Goal: Information Seeking & Learning: Find specific fact

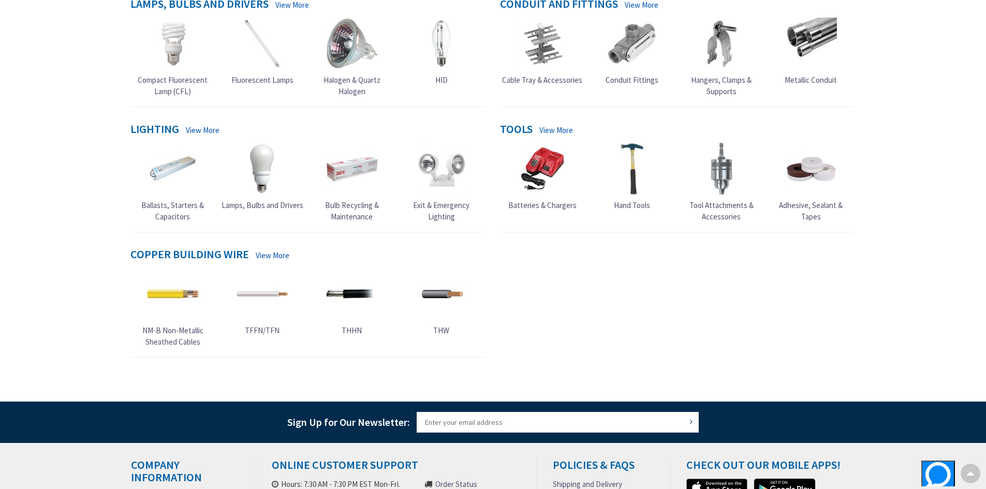
scroll to position [155, 0]
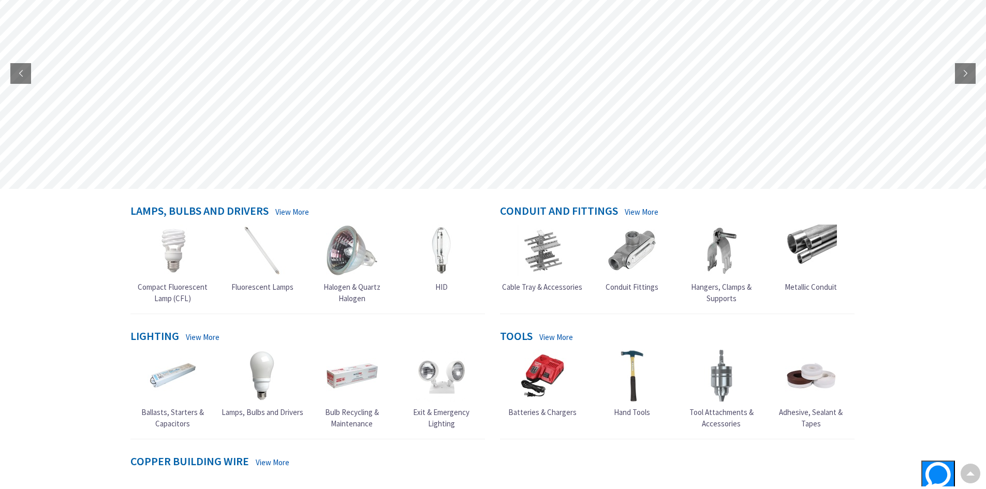
click at [443, 377] on img at bounding box center [442, 376] width 52 height 52
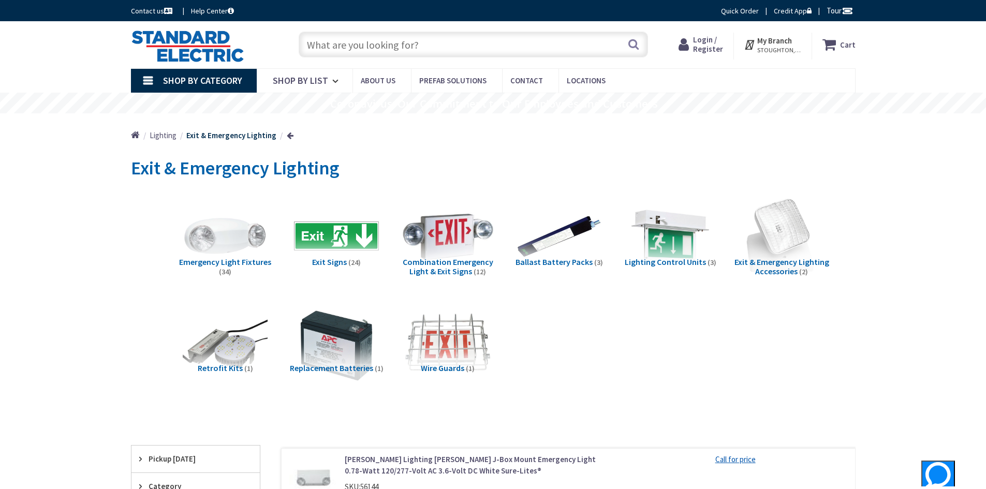
click at [451, 251] on img at bounding box center [448, 236] width 94 height 94
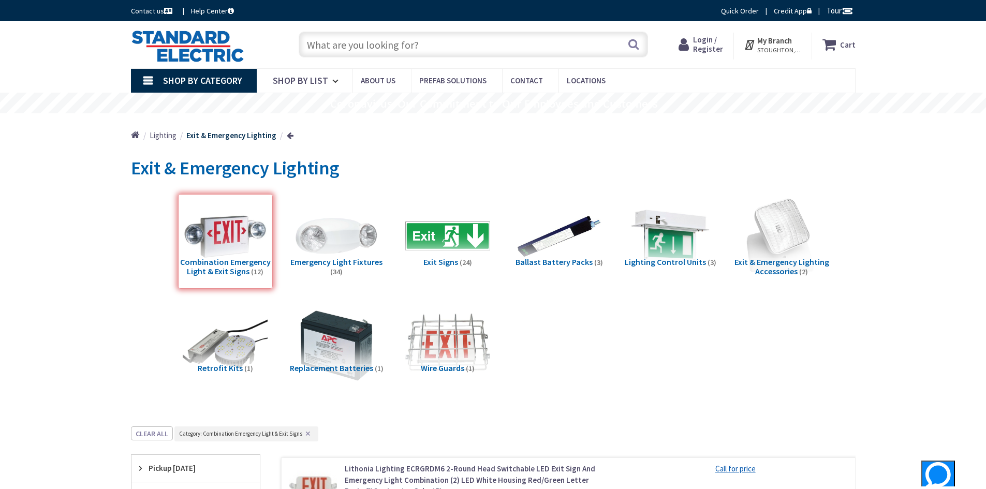
click at [348, 47] on input "text" at bounding box center [473, 45] width 349 height 26
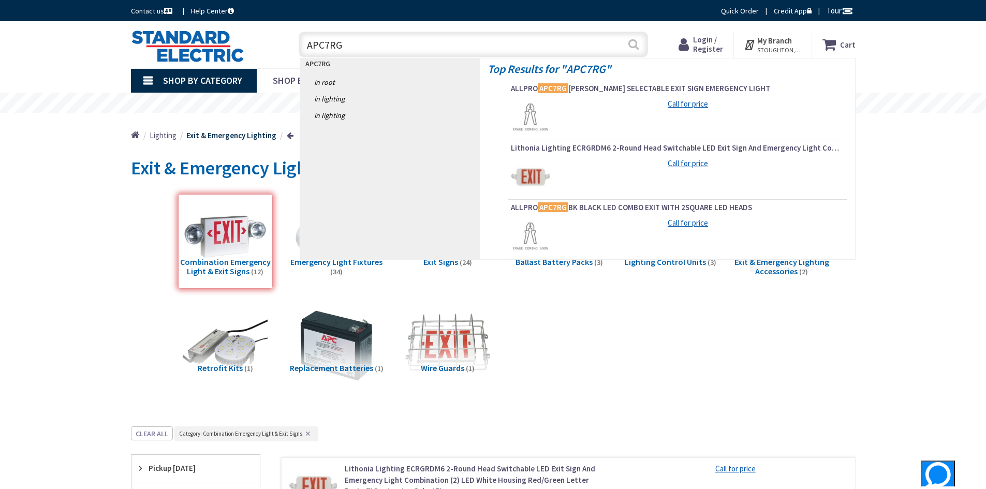
type input "APC7RG"
click at [633, 41] on button "Search" at bounding box center [633, 44] width 13 height 23
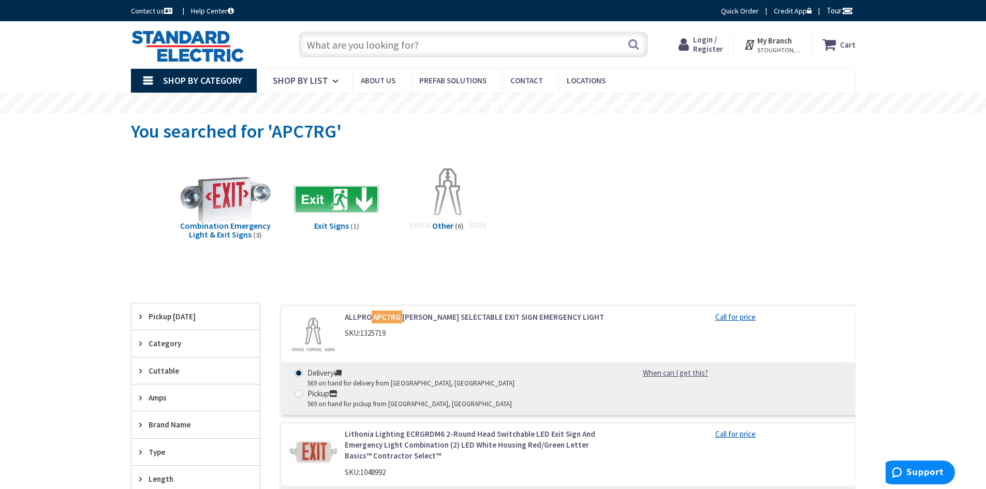
click at [223, 208] on img at bounding box center [225, 200] width 94 height 94
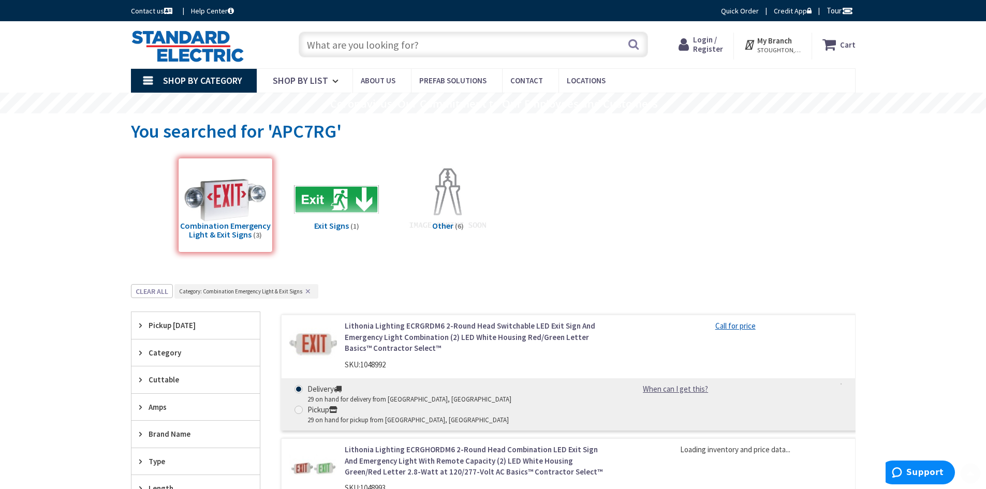
scroll to position [284, 0]
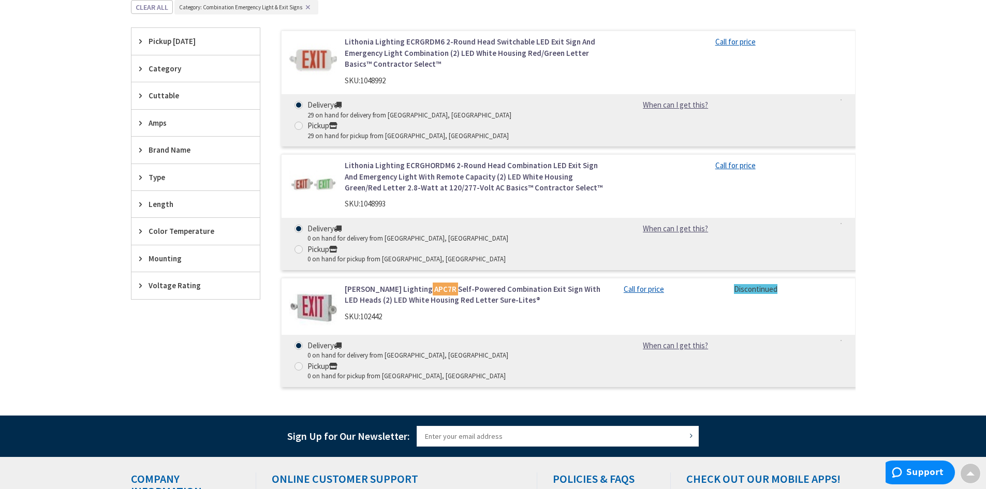
click at [433, 283] on mark "APC7R" at bounding box center [445, 289] width 25 height 13
click at [391, 284] on link "Cooper Lighting APC7R Self-Powered Combination Exit Sign With LED Heads (2) LED…" at bounding box center [476, 295] width 263 height 22
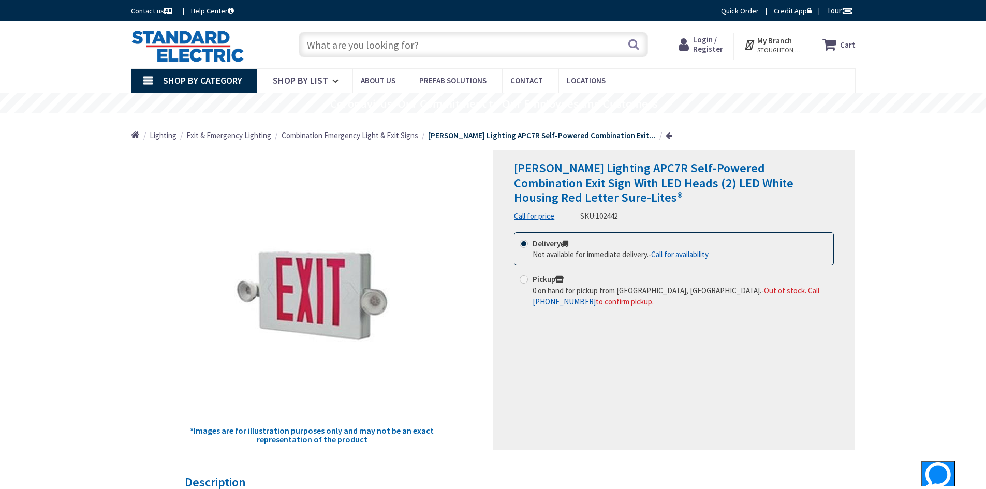
click at [377, 51] on input "text" at bounding box center [473, 45] width 349 height 26
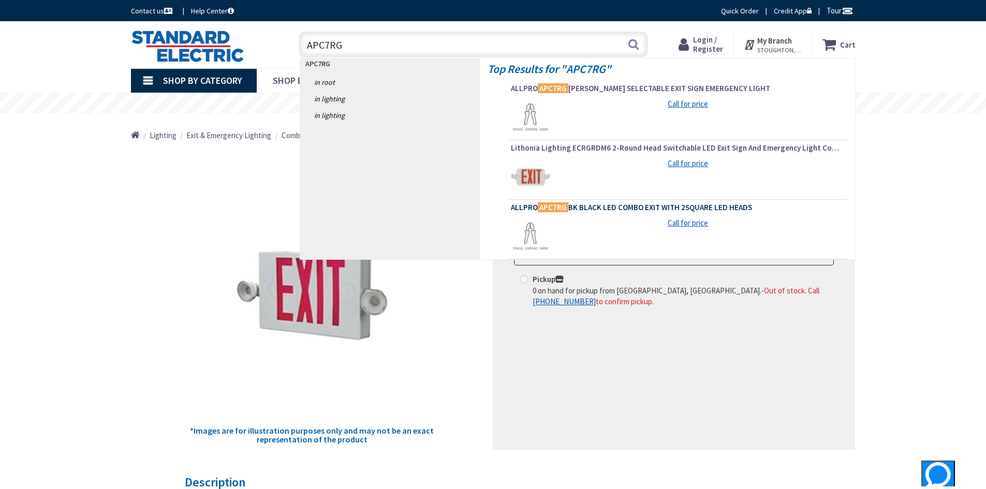
type input "APC7RG"
click at [558, 202] on mark "APC7RG" at bounding box center [553, 207] width 31 height 13
